Goal: Information Seeking & Learning: Learn about a topic

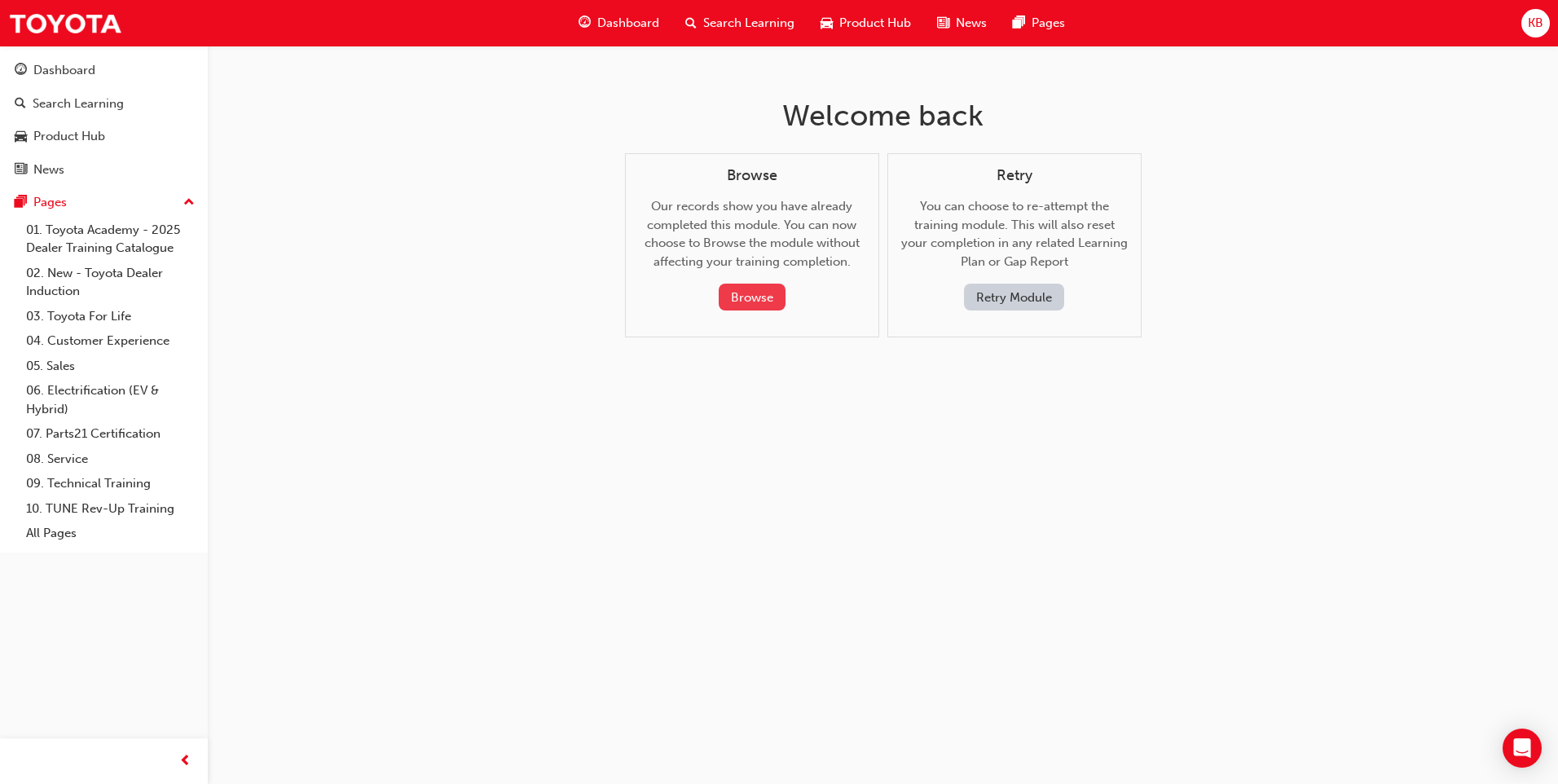
click at [755, 289] on button "Browse" at bounding box center [751, 298] width 67 height 27
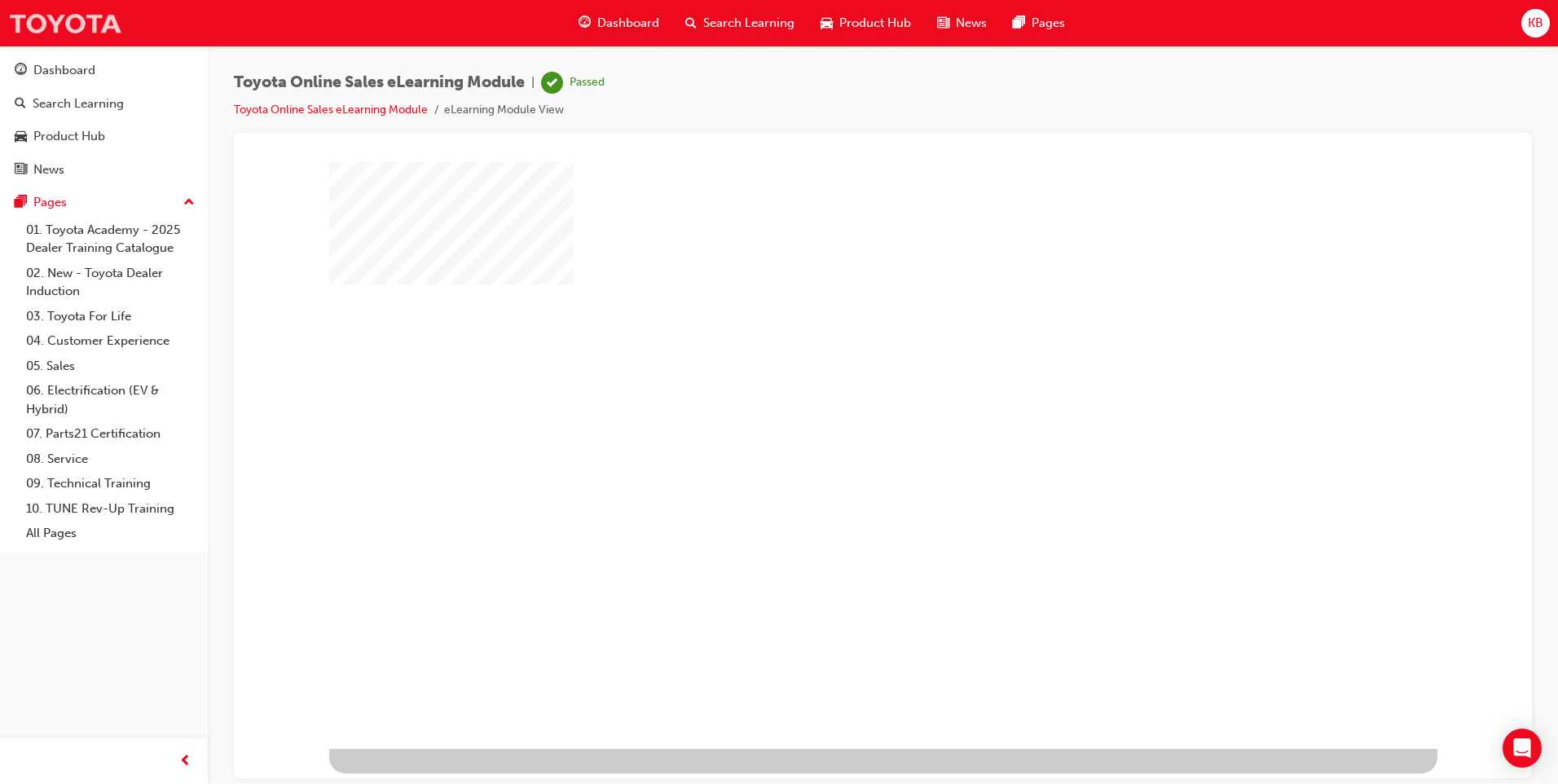
click at [48, 39] on img at bounding box center [65, 23] width 114 height 37
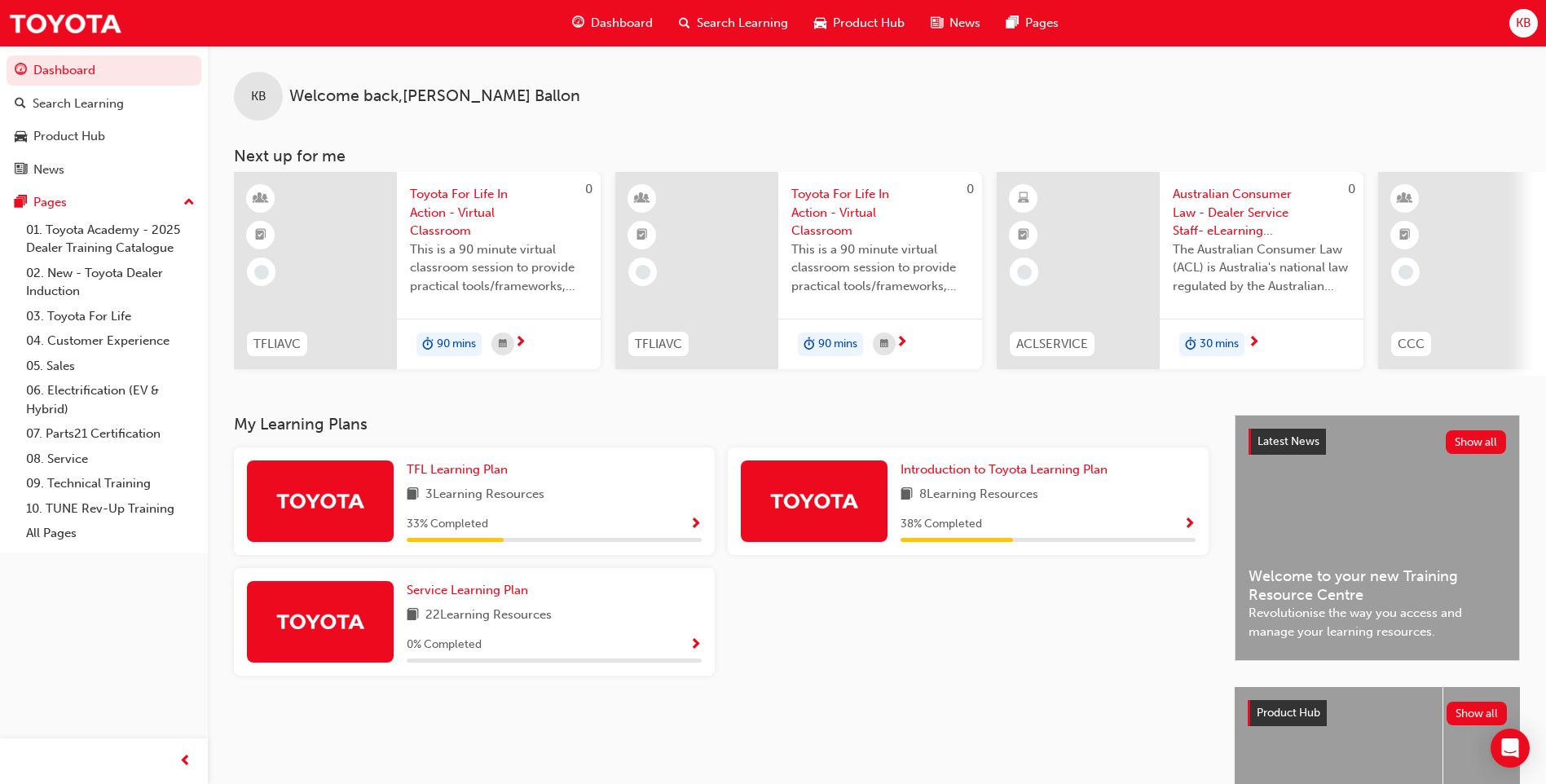
click at [1139, 493] on div "8 Learning Resources" at bounding box center [1048, 494] width 295 height 20
click at [1098, 477] on span "Introduction to Toyota Learning Plan" at bounding box center [1004, 469] width 207 height 15
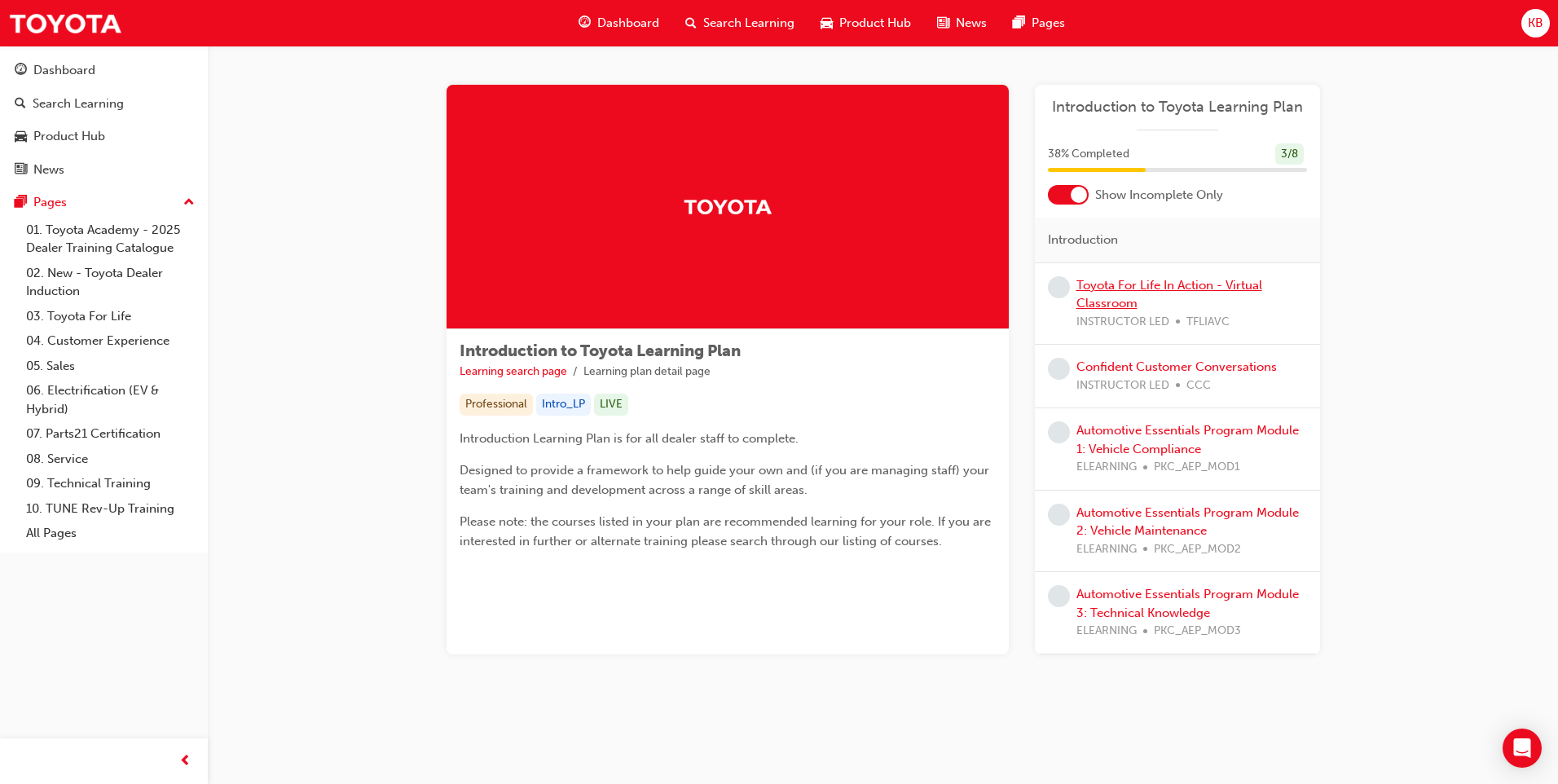
click at [1112, 300] on link "Toyota For Life In Action - Virtual Classroom" at bounding box center [1169, 295] width 186 height 33
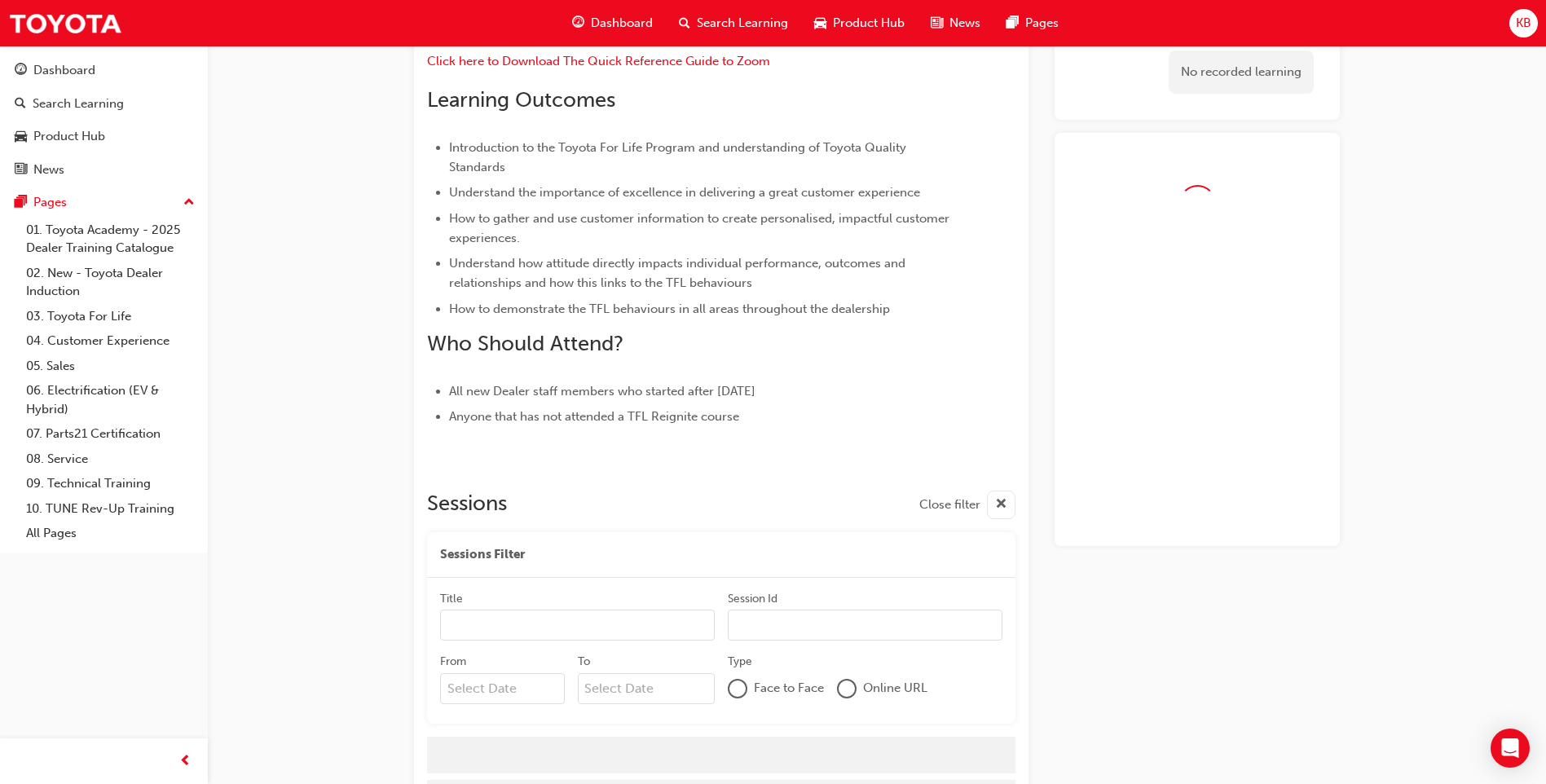
scroll to position [638, 0]
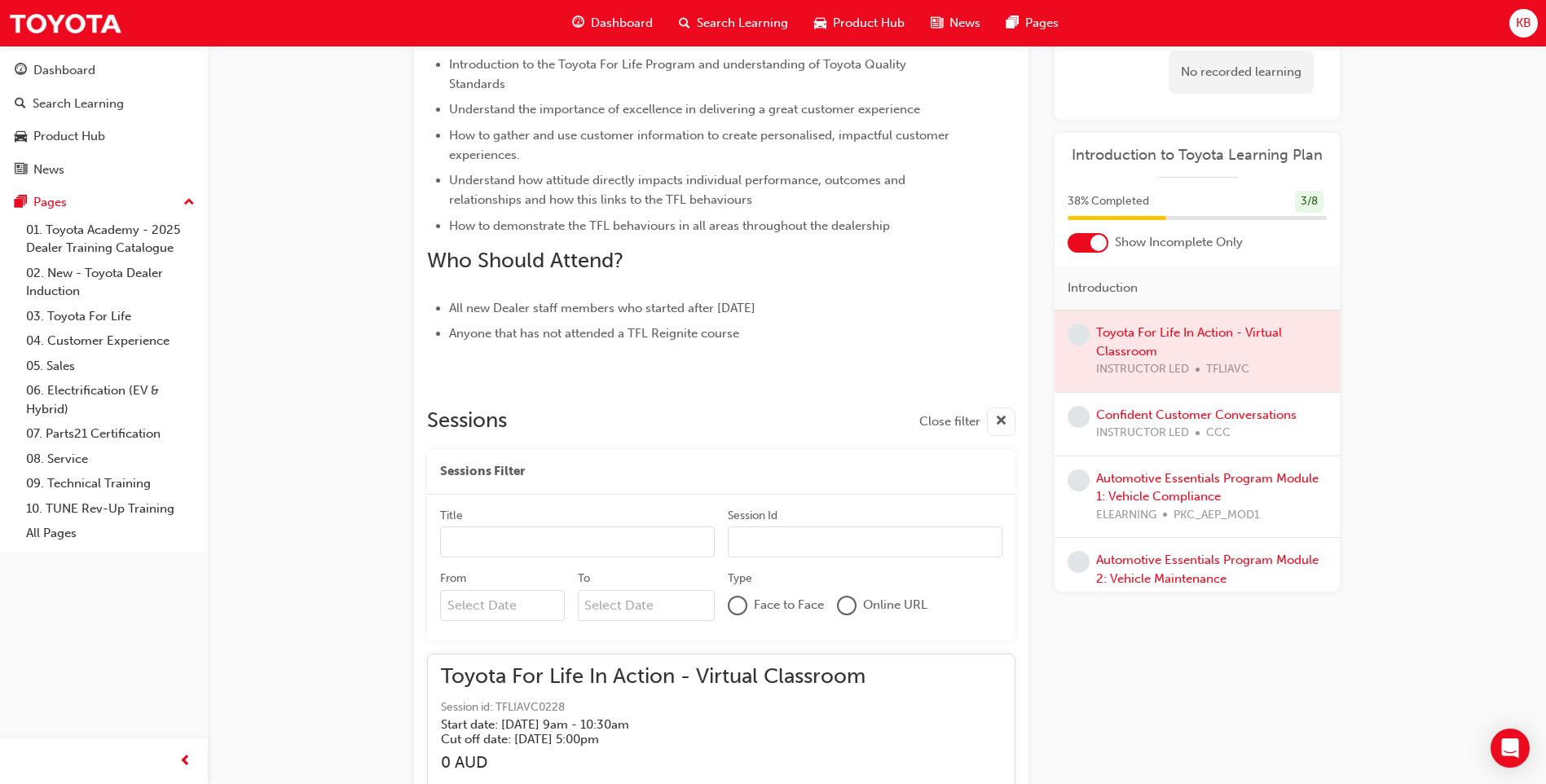
click at [1120, 434] on span "INSTRUCTOR LED" at bounding box center [1143, 432] width 93 height 18
click at [1132, 417] on link "Confident Customer Conversations" at bounding box center [1196, 414] width 201 height 15
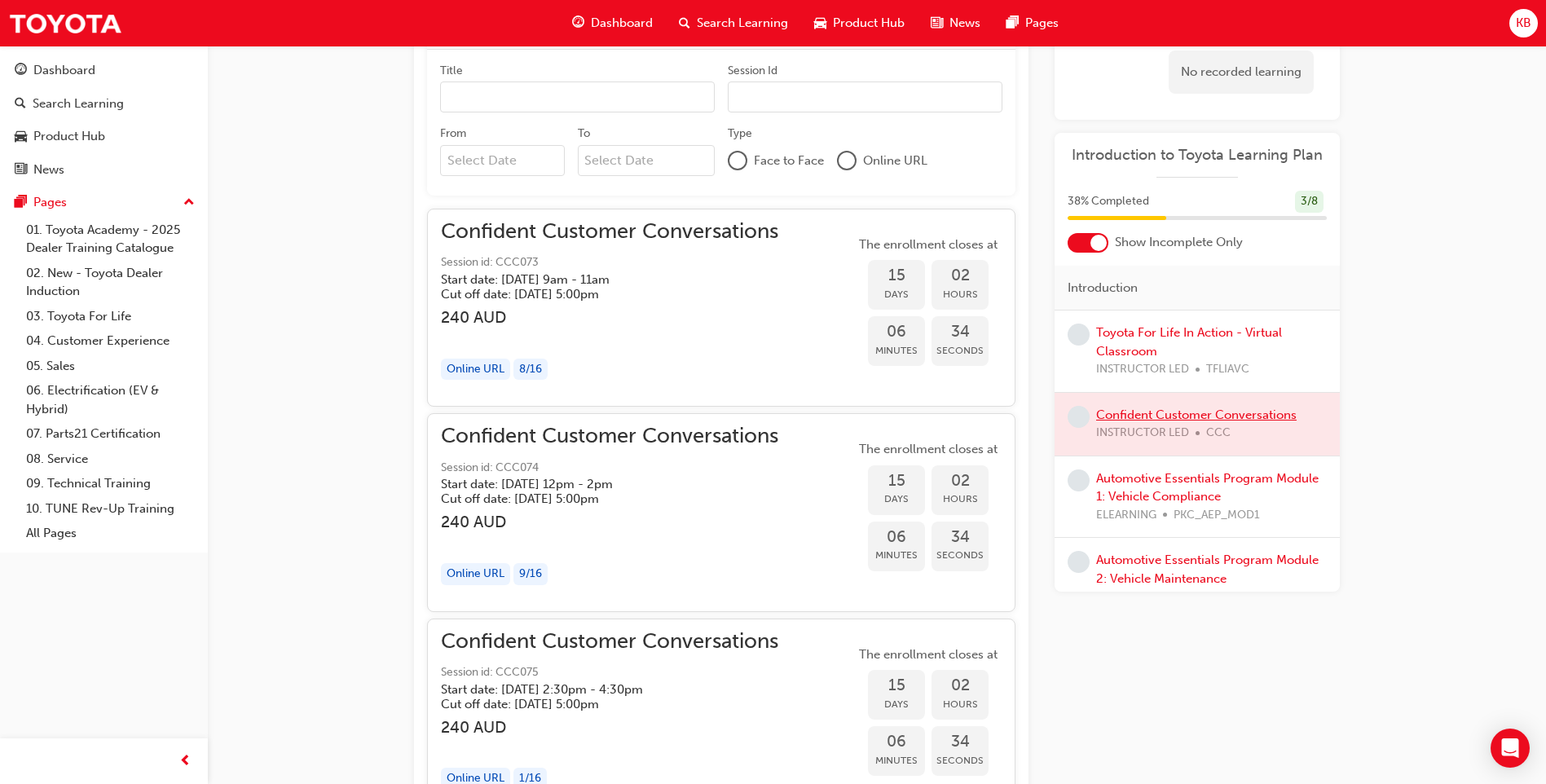
scroll to position [1208, 0]
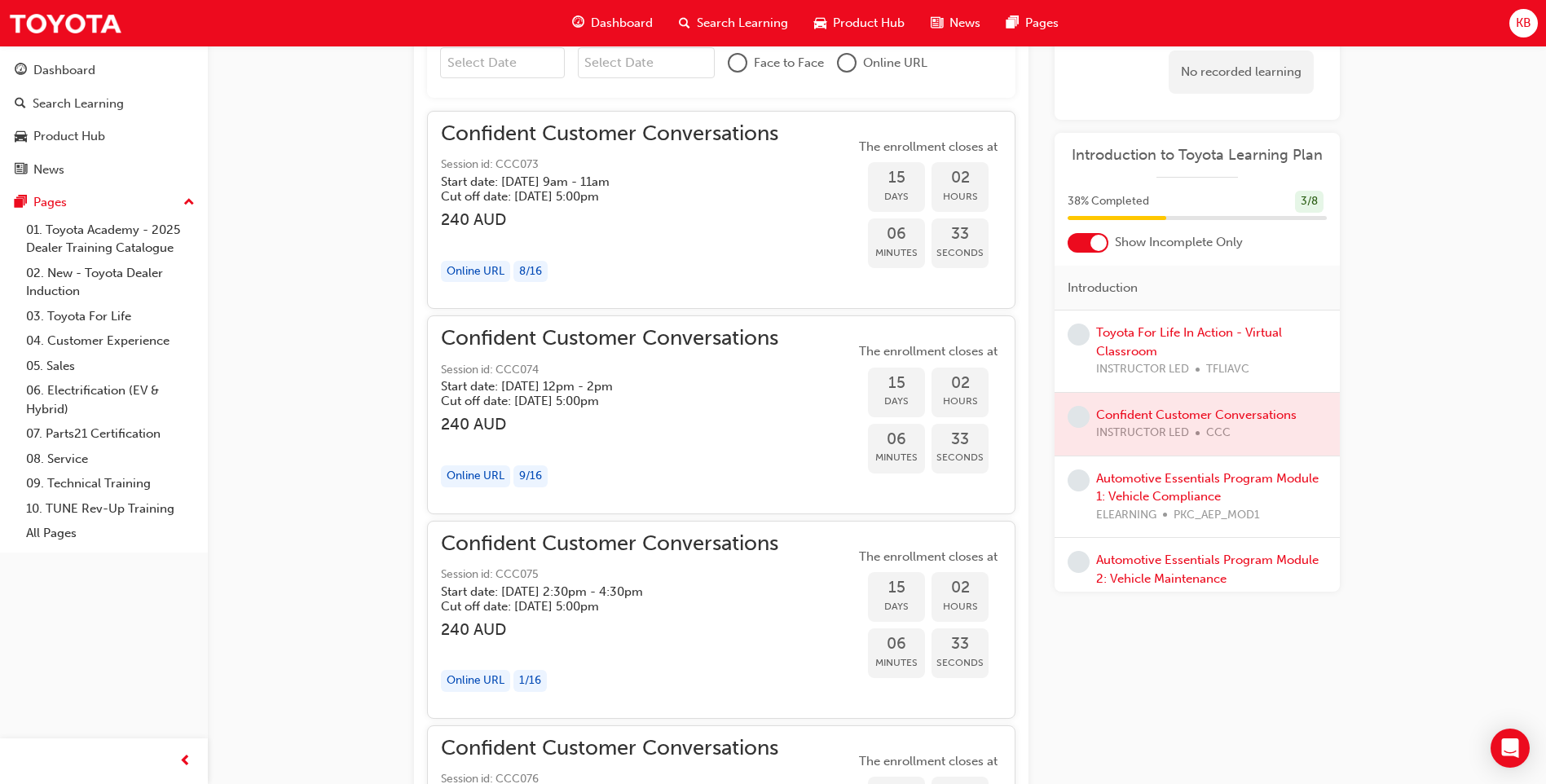
click at [1175, 467] on div "Automotive Essentials Program Module 1: Vehicle Compliance ELEARNING PKC_AEP_MO…" at bounding box center [1197, 497] width 285 height 82
click at [1176, 493] on link "Automotive Essentials Program Module 1: Vehicle Compliance" at bounding box center [1207, 487] width 222 height 33
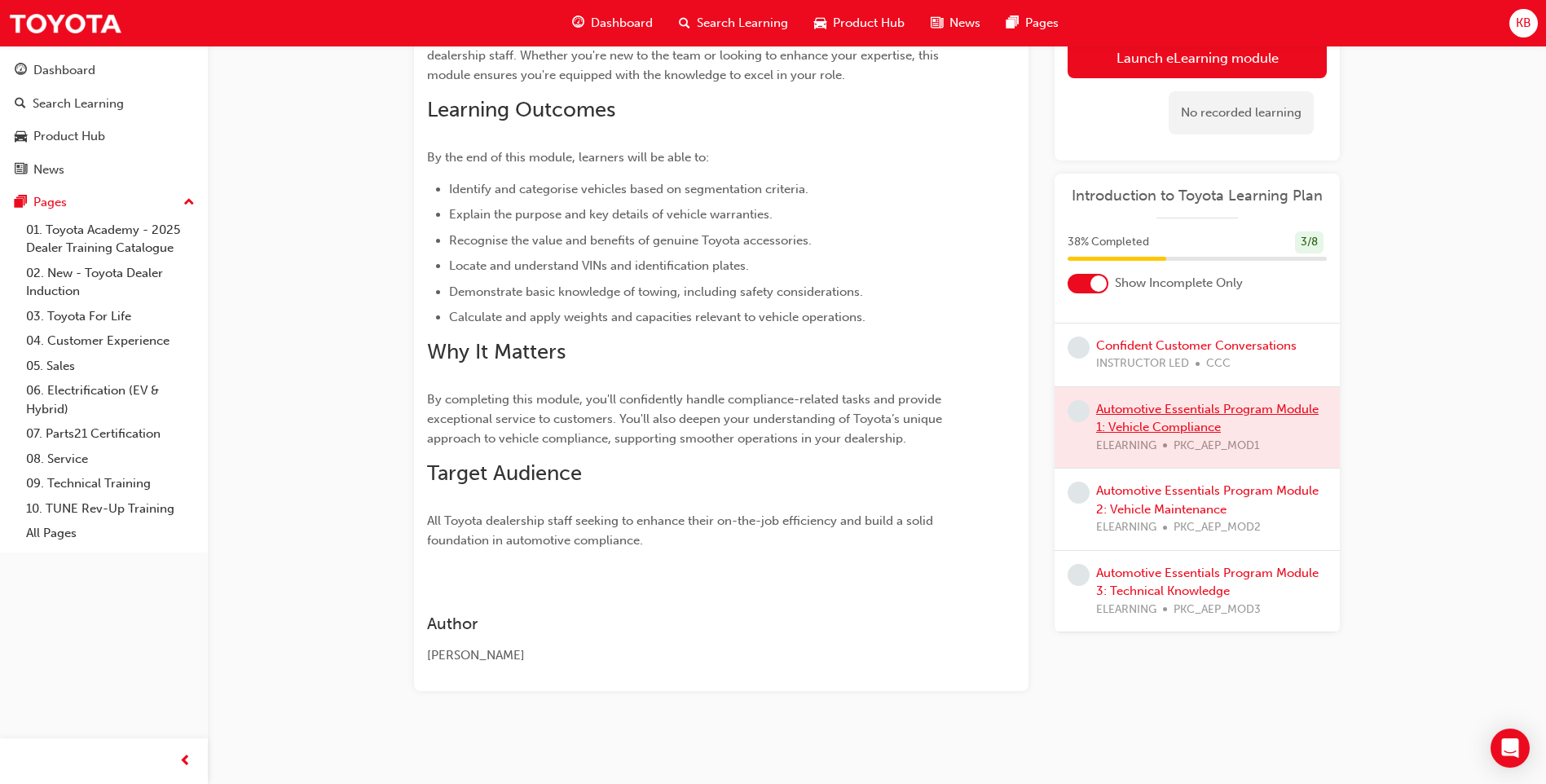
scroll to position [167, 0]
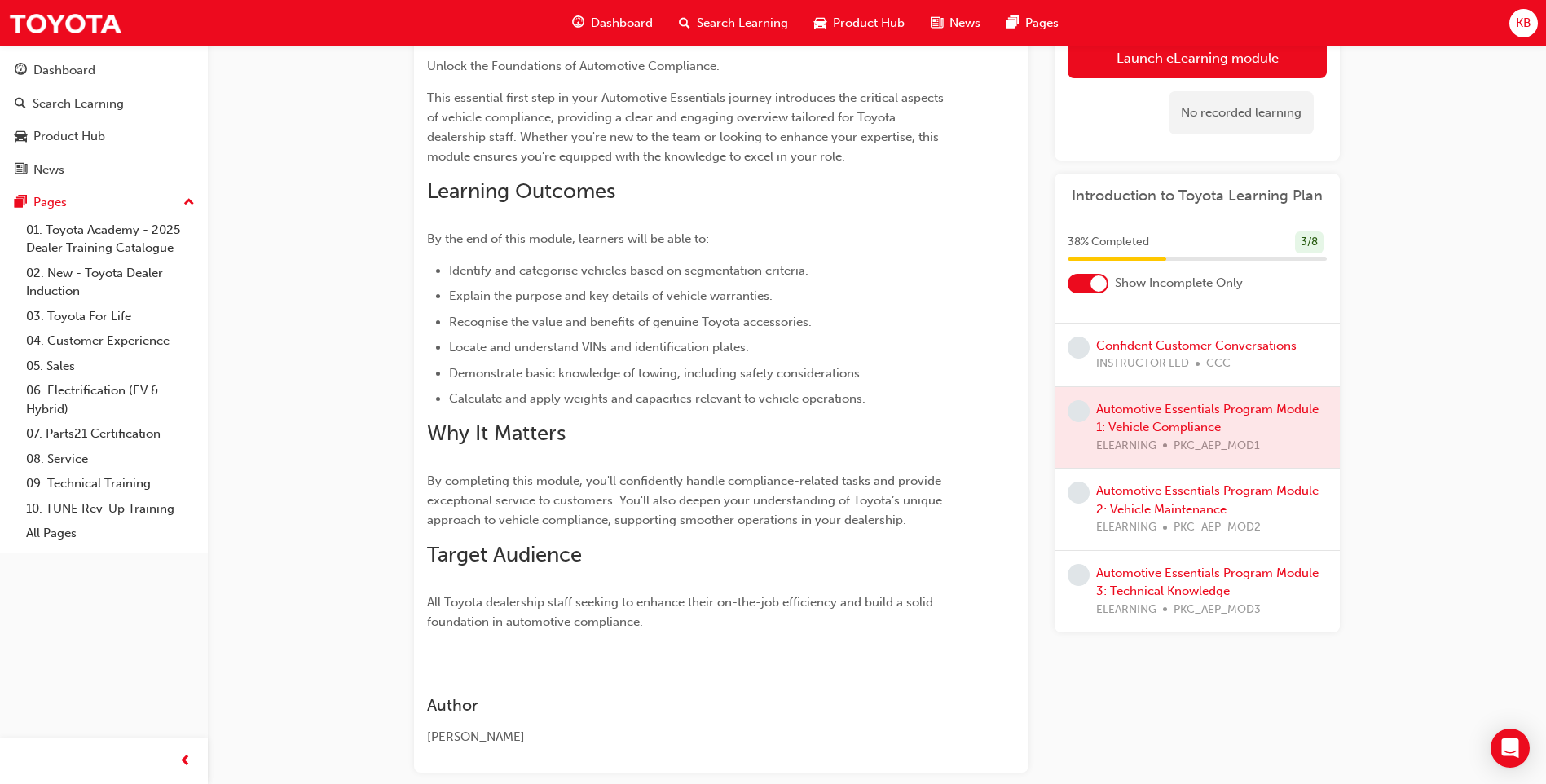
click at [1198, 517] on div "Automotive Essentials Program Module 2: Vehicle Maintenance ELEARNING PKC_AEP_M…" at bounding box center [1212, 509] width 231 height 55
click at [1205, 503] on link "Automotive Essentials Program Module 2: Vehicle Maintenance" at bounding box center [1207, 499] width 222 height 33
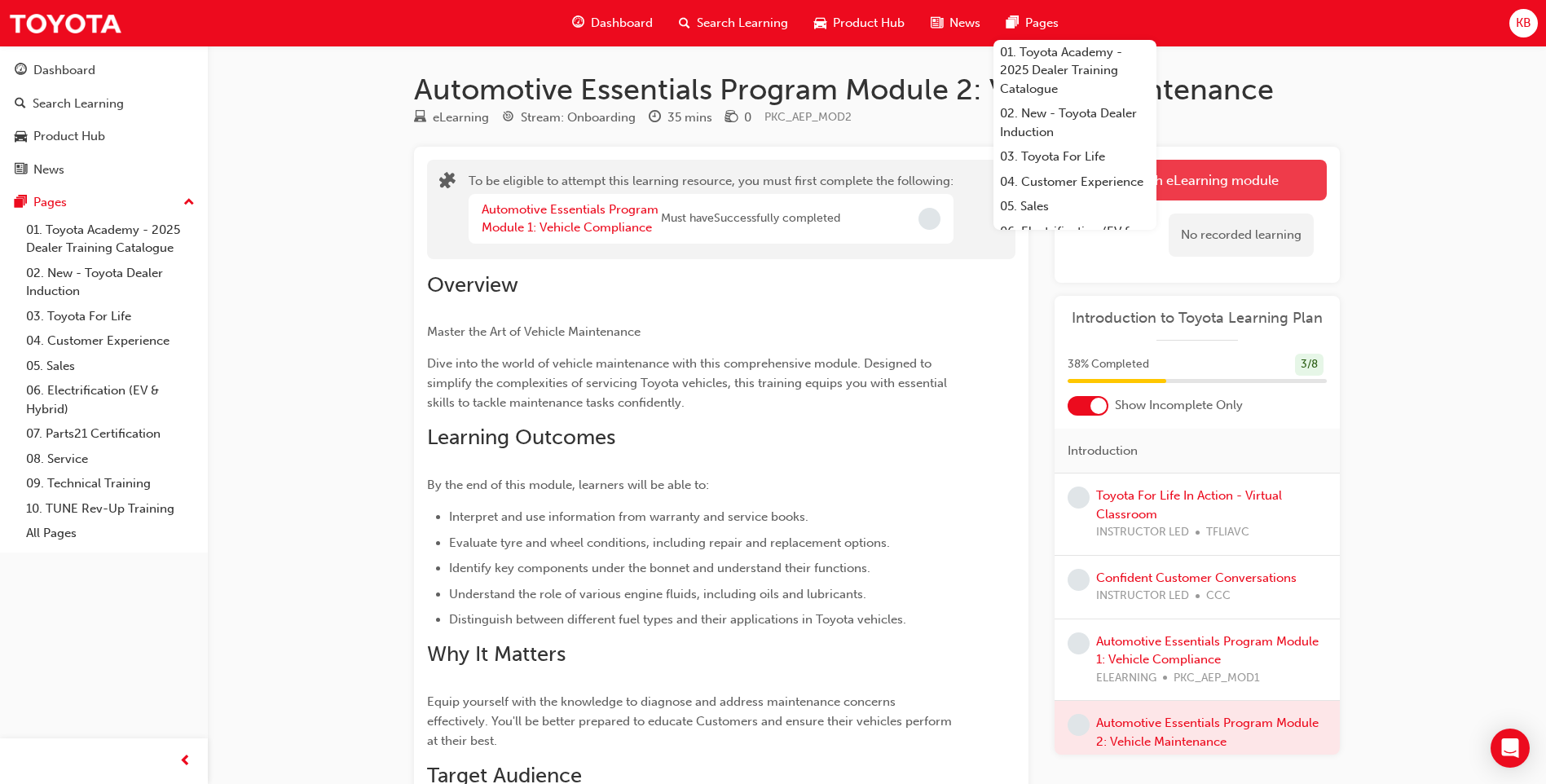
click at [1261, 173] on button "Launch eLearning module" at bounding box center [1196, 180] width 259 height 41
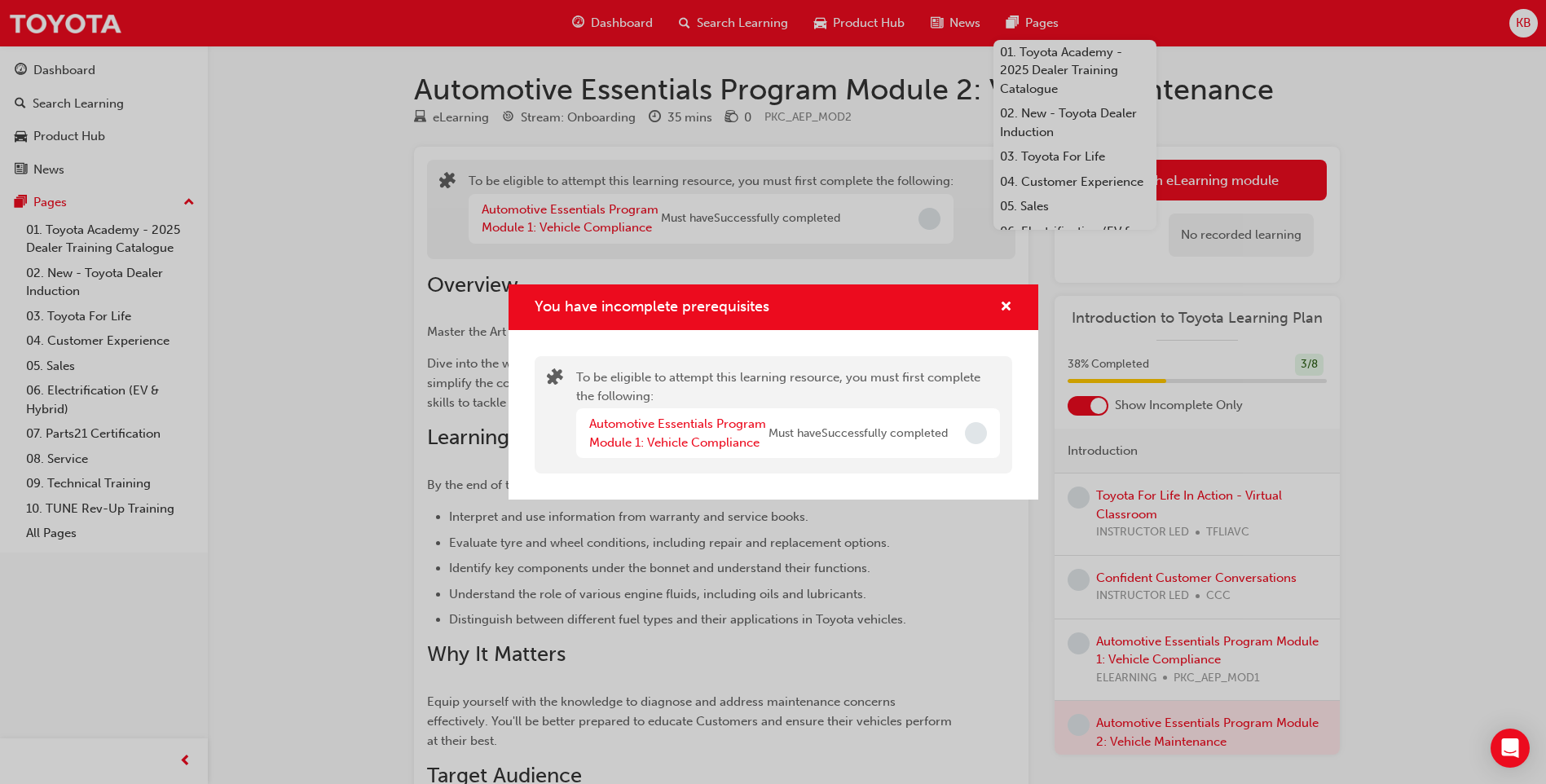
click at [979, 439] on span "Incomplete" at bounding box center [975, 432] width 22 height 22
click at [806, 244] on div "You have incomplete prerequisites To be eligible to attempt this learning resou…" at bounding box center [773, 392] width 1546 height 784
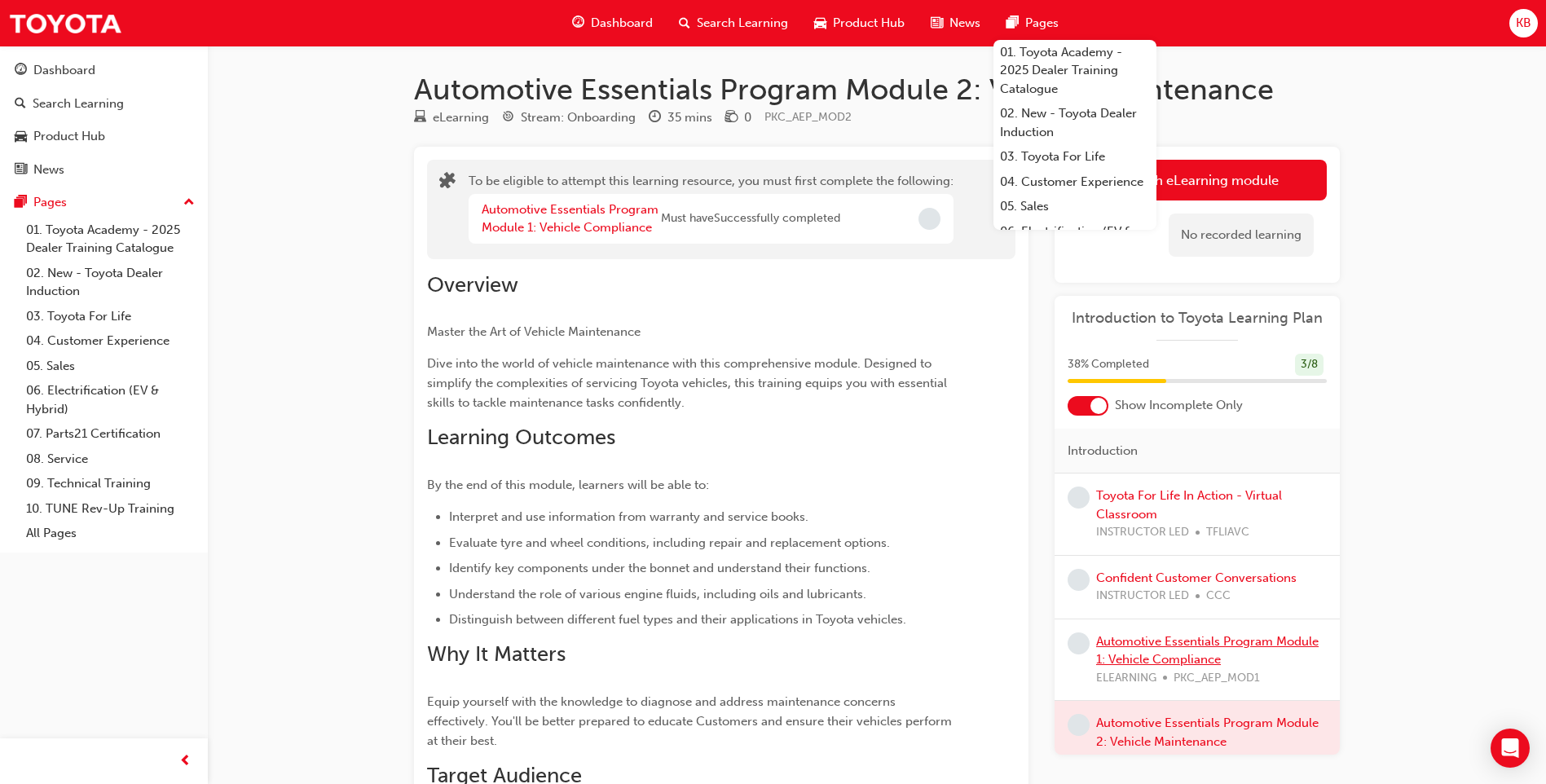
click at [1170, 653] on link "Automotive Essentials Program Module 1: Vehicle Compliance" at bounding box center [1207, 650] width 222 height 33
